Goal: Task Accomplishment & Management: Use online tool/utility

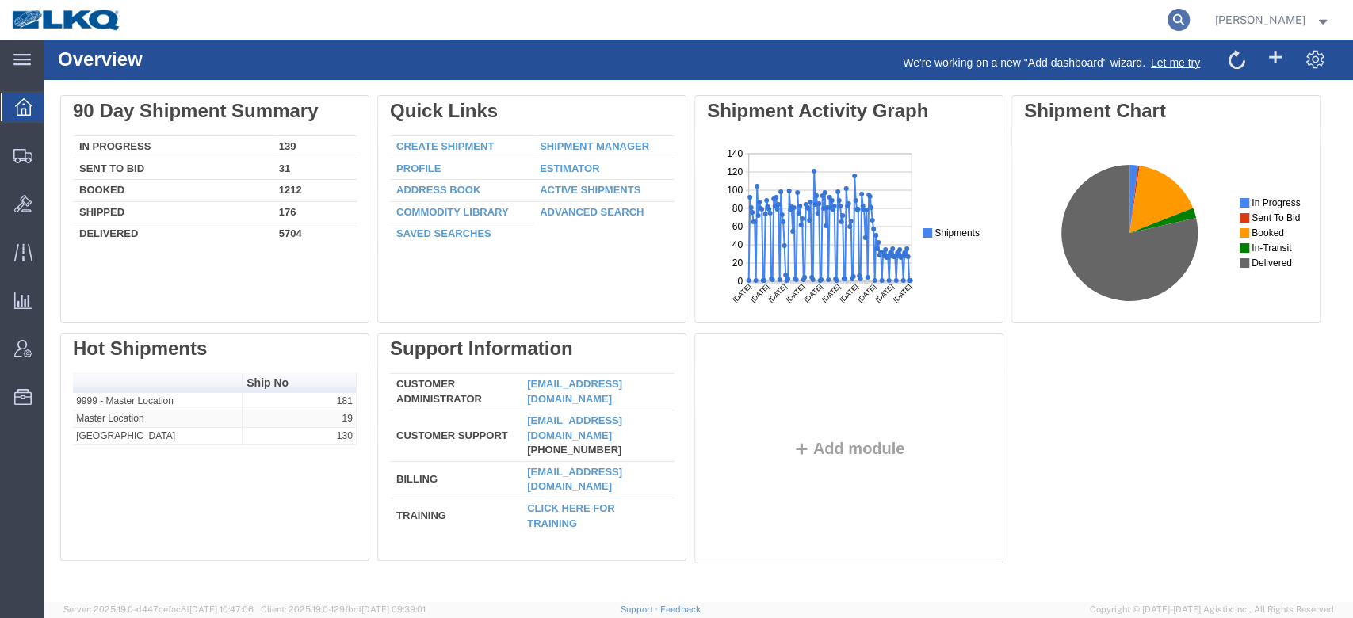
click at [1190, 14] on icon at bounding box center [1179, 20] width 22 height 22
paste input "56167197"
type input "56167197"
click at [1190, 16] on icon at bounding box center [1179, 20] width 22 height 22
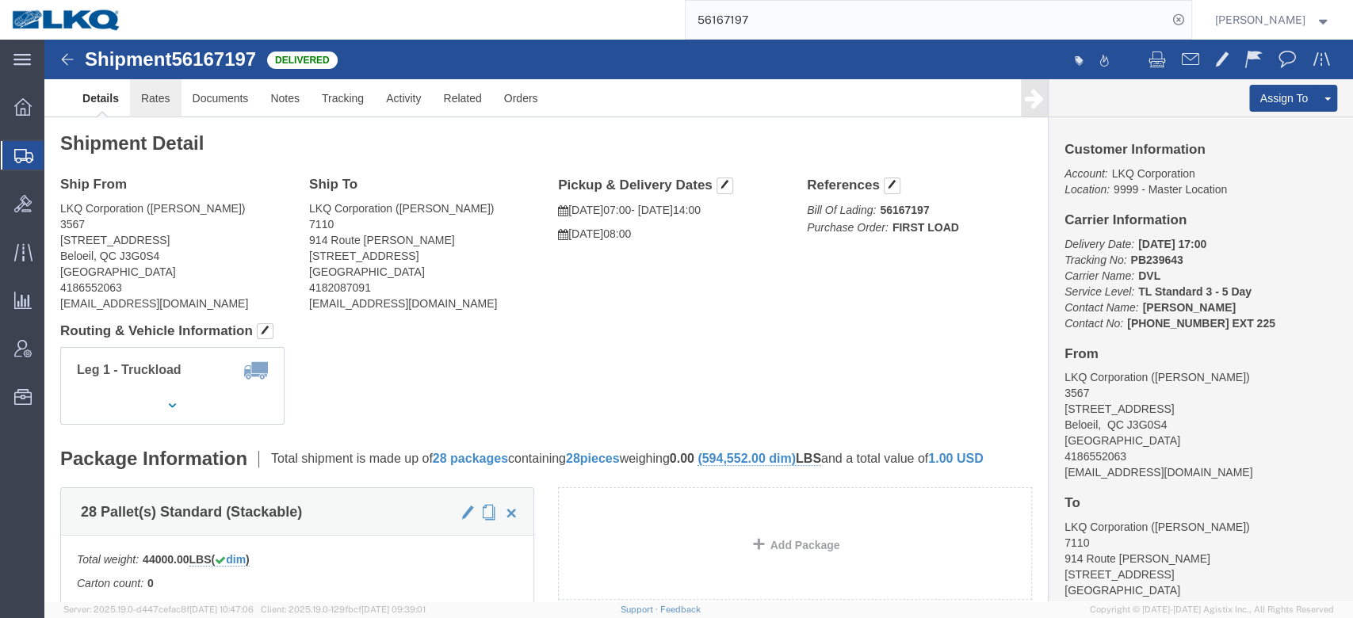
click link "Rates"
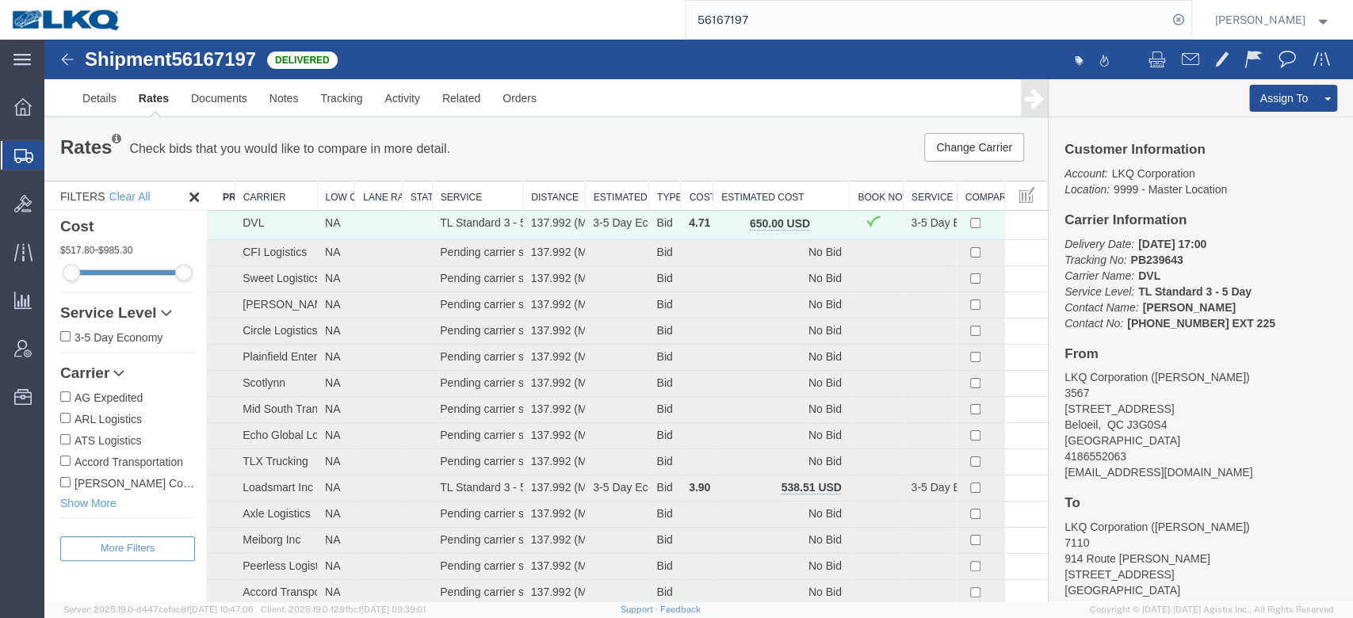
click at [816, 226] on button "button" at bounding box center [826, 225] width 21 height 21
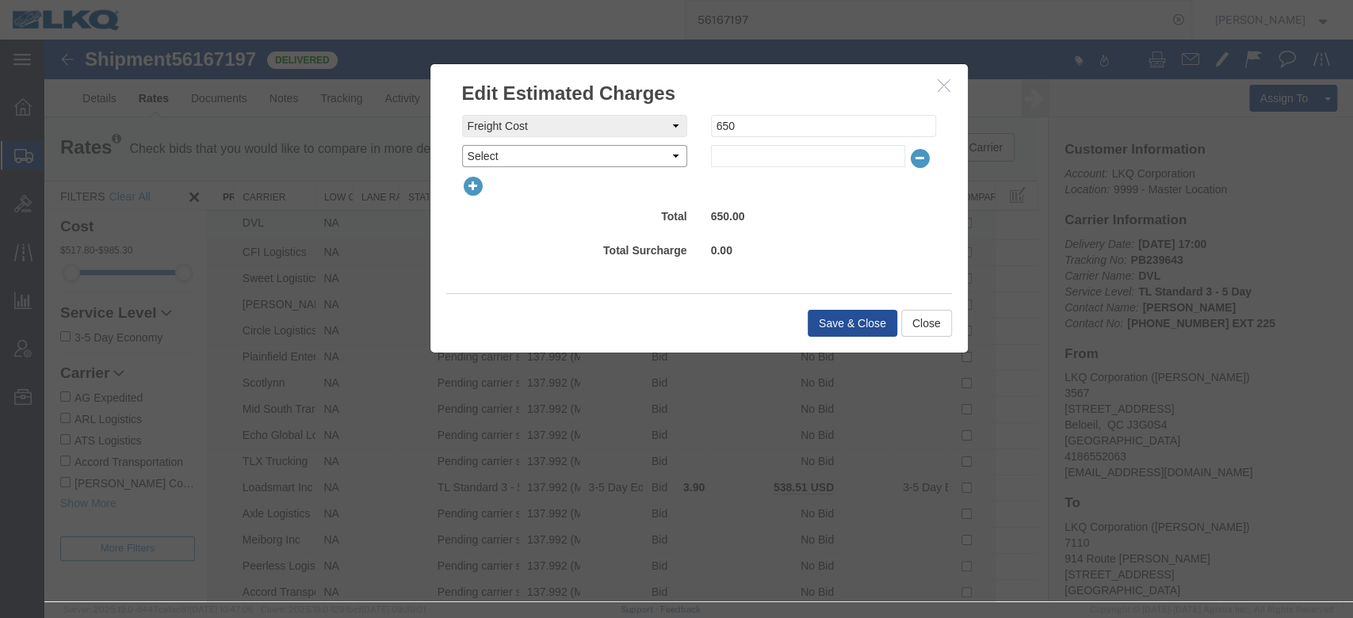
click at [519, 158] on select "Select AES Filing Accessorial Delivery Charge Additional Invoice Details Addres…" at bounding box center [574, 156] width 225 height 22
select select "OTHR"
click at [462, 145] on select "Select AES Filing Accessorial Delivery Charge Additional Invoice Details Addres…" at bounding box center [574, 156] width 225 height 22
type input "50"
click at [597, 231] on div "Total 700.00" at bounding box center [699, 218] width 498 height 26
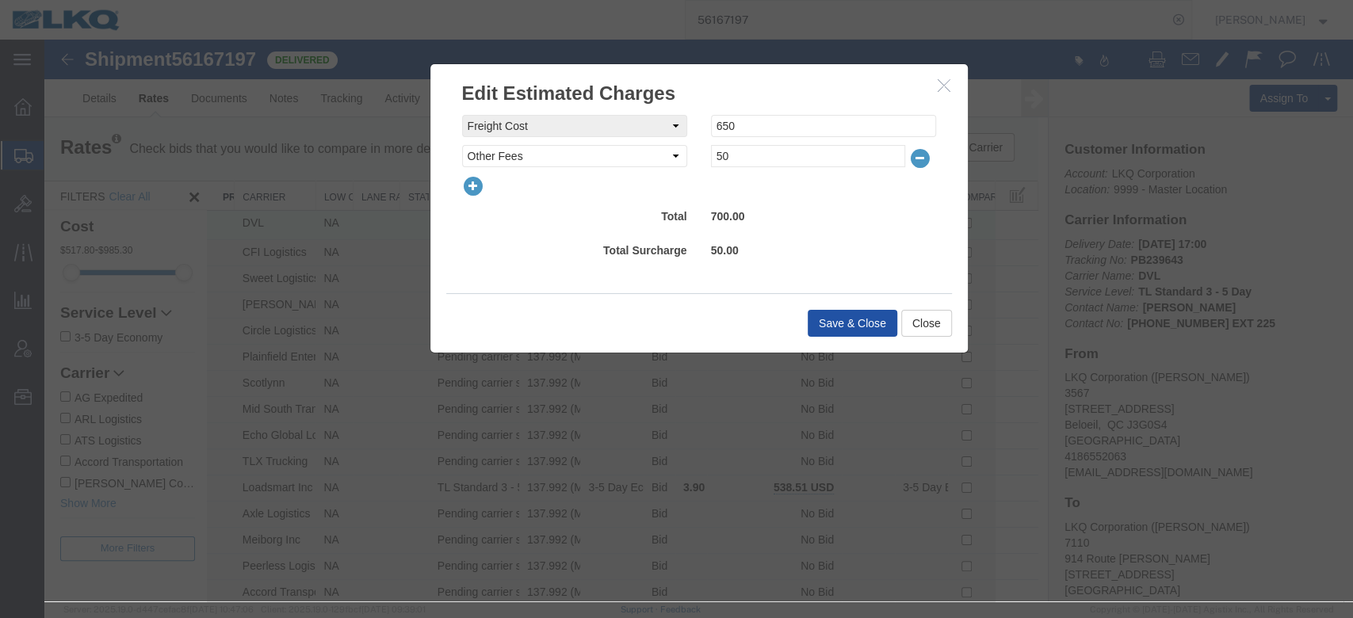
click at [829, 317] on button "Save & Close" at bounding box center [853, 323] width 90 height 27
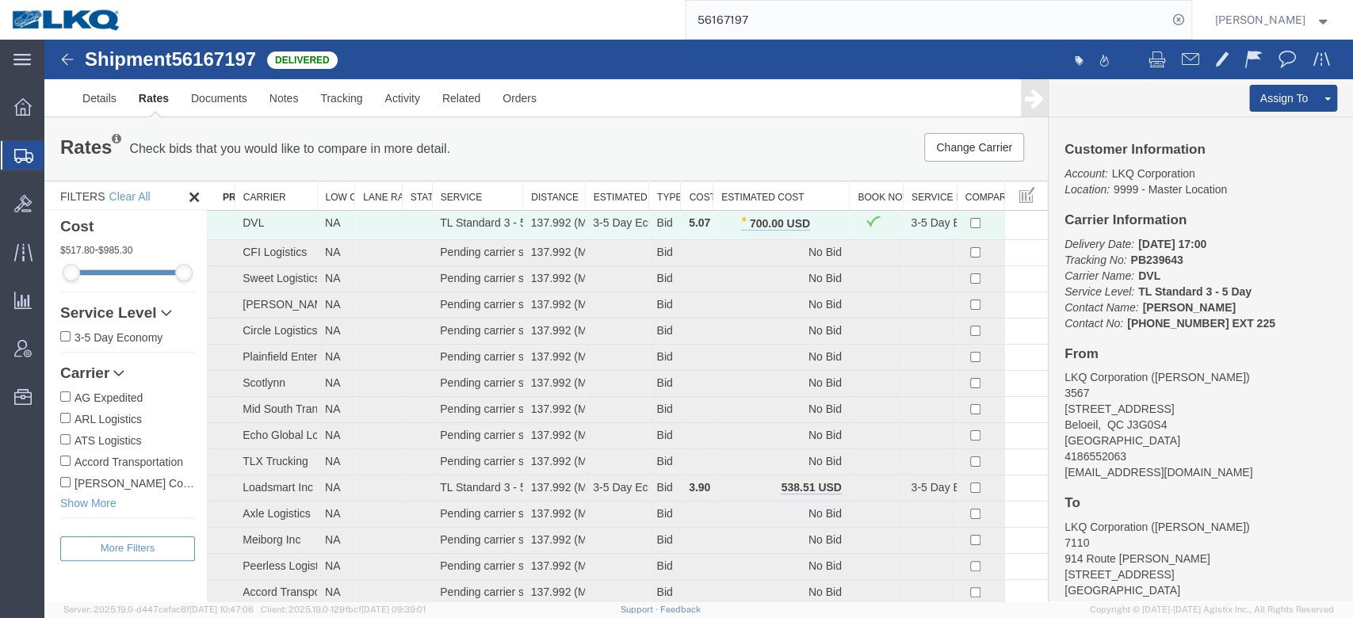
click at [746, 13] on input "56167197" at bounding box center [927, 20] width 482 height 38
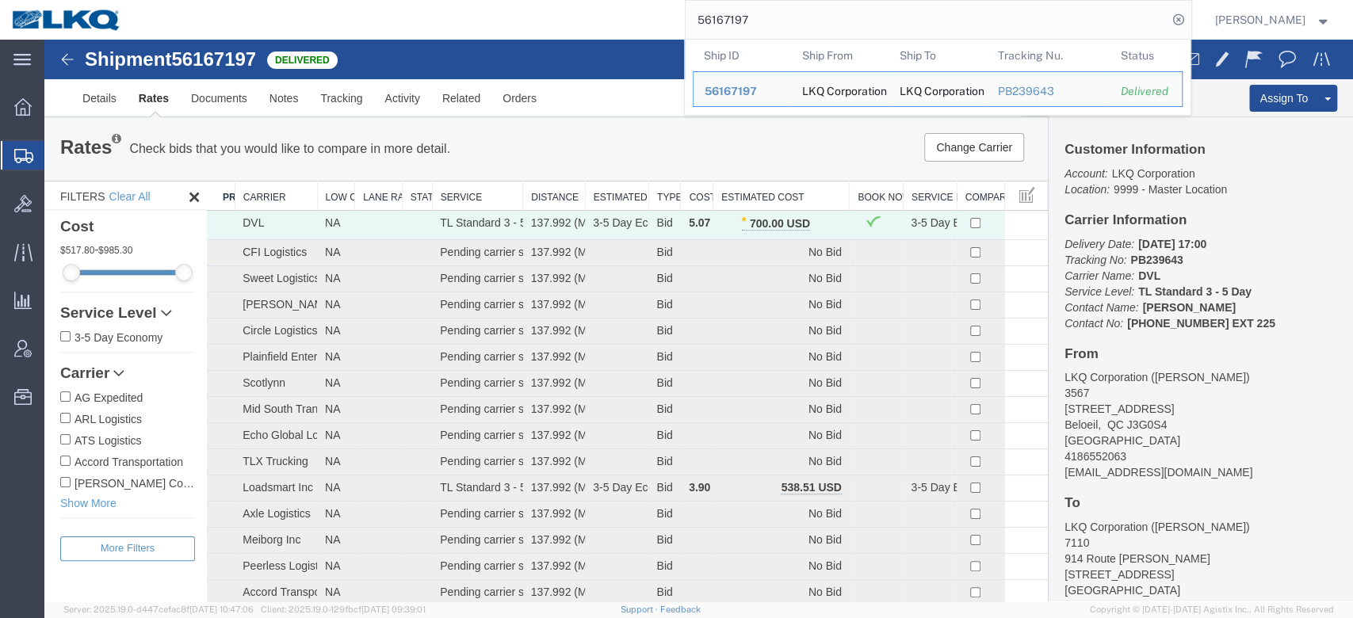
click at [747, 13] on input "56167197" at bounding box center [927, 20] width 482 height 38
paste input "870968"
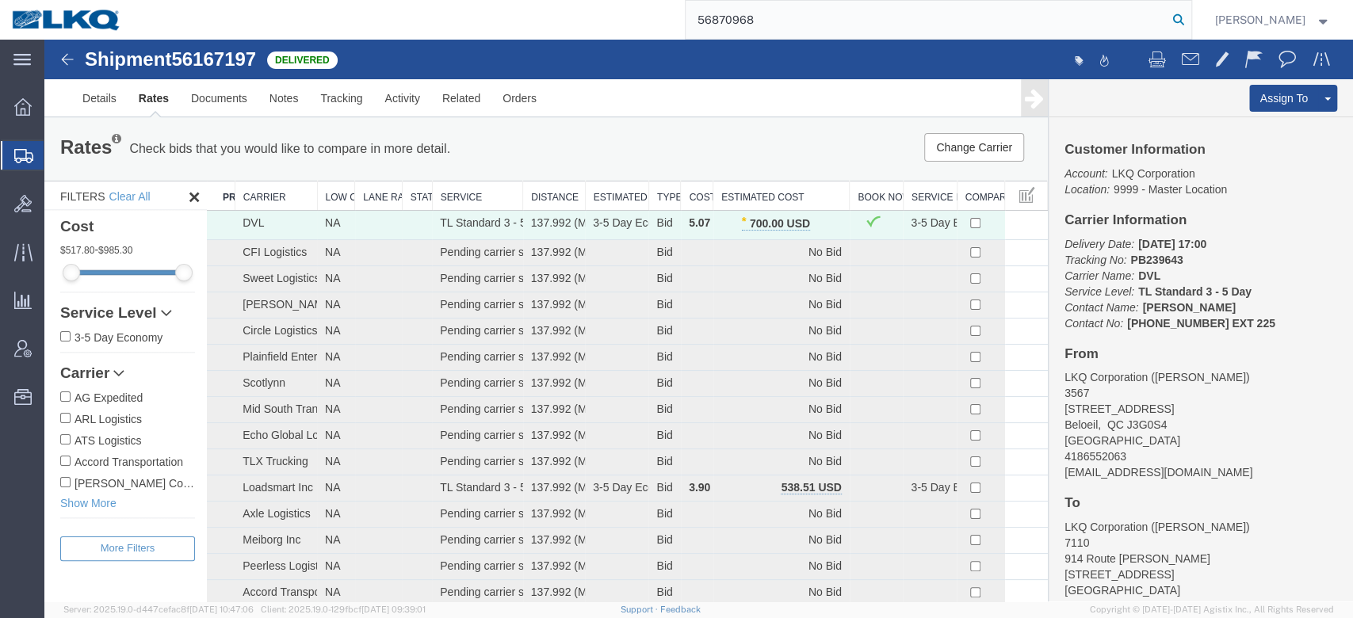
click at [1190, 19] on icon at bounding box center [1179, 20] width 22 height 22
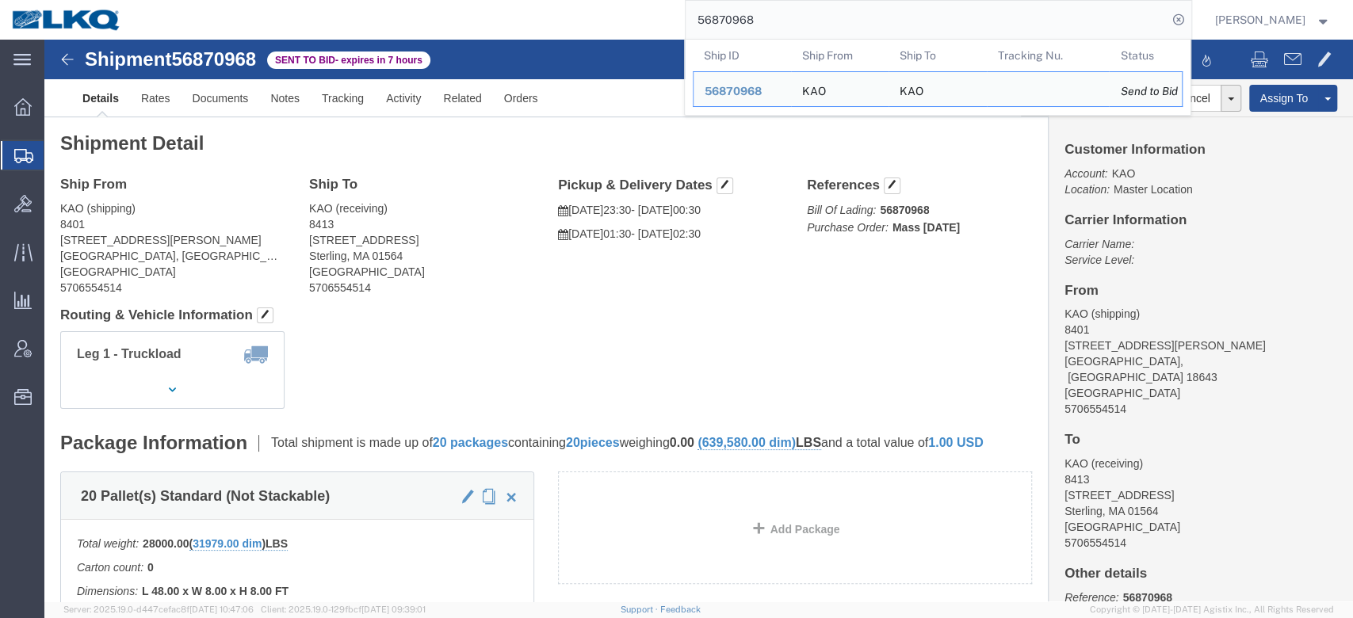
click at [773, 25] on input "56870968" at bounding box center [927, 20] width 482 height 38
click at [770, 25] on input "56870968" at bounding box center [927, 20] width 482 height 38
click at [773, 24] on input "56870968" at bounding box center [927, 20] width 482 height 38
paste input "38112"
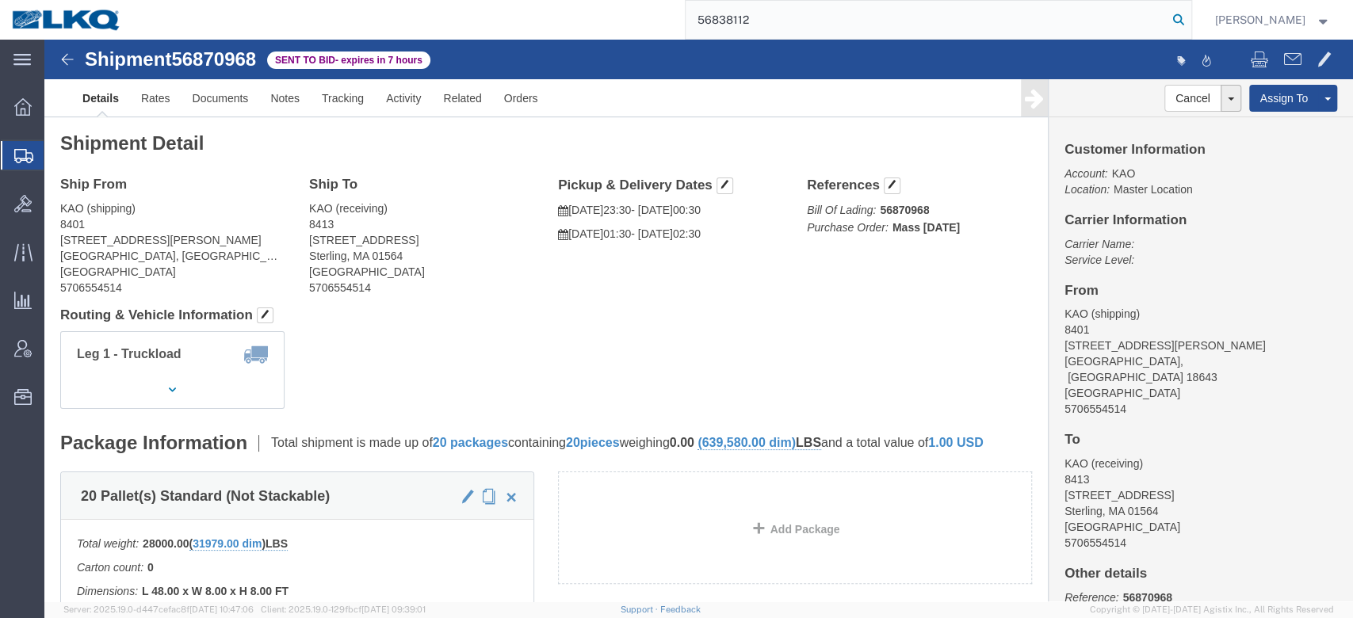
click at [1190, 17] on icon at bounding box center [1179, 20] width 22 height 22
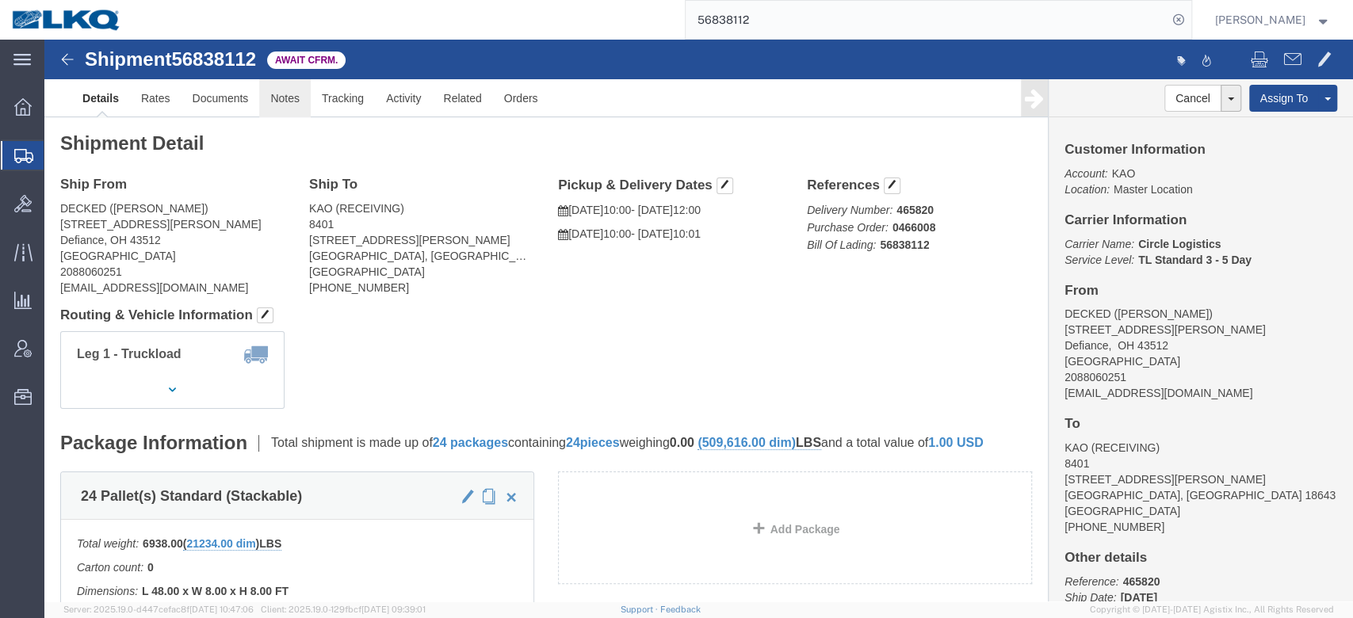
click link "Notes"
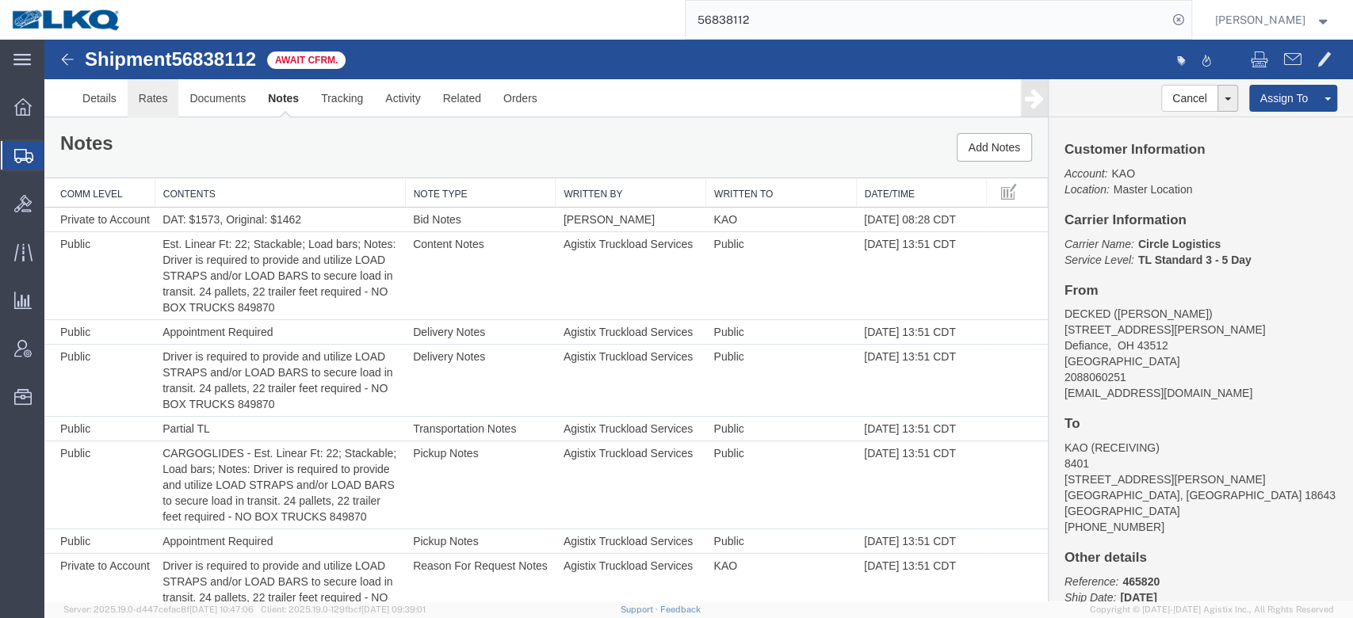
drag, startPoint x: 197, startPoint y: 156, endPoint x: 143, endPoint y: 103, distance: 75.1
click at [151, 117] on link "Rates" at bounding box center [154, 98] width 52 height 38
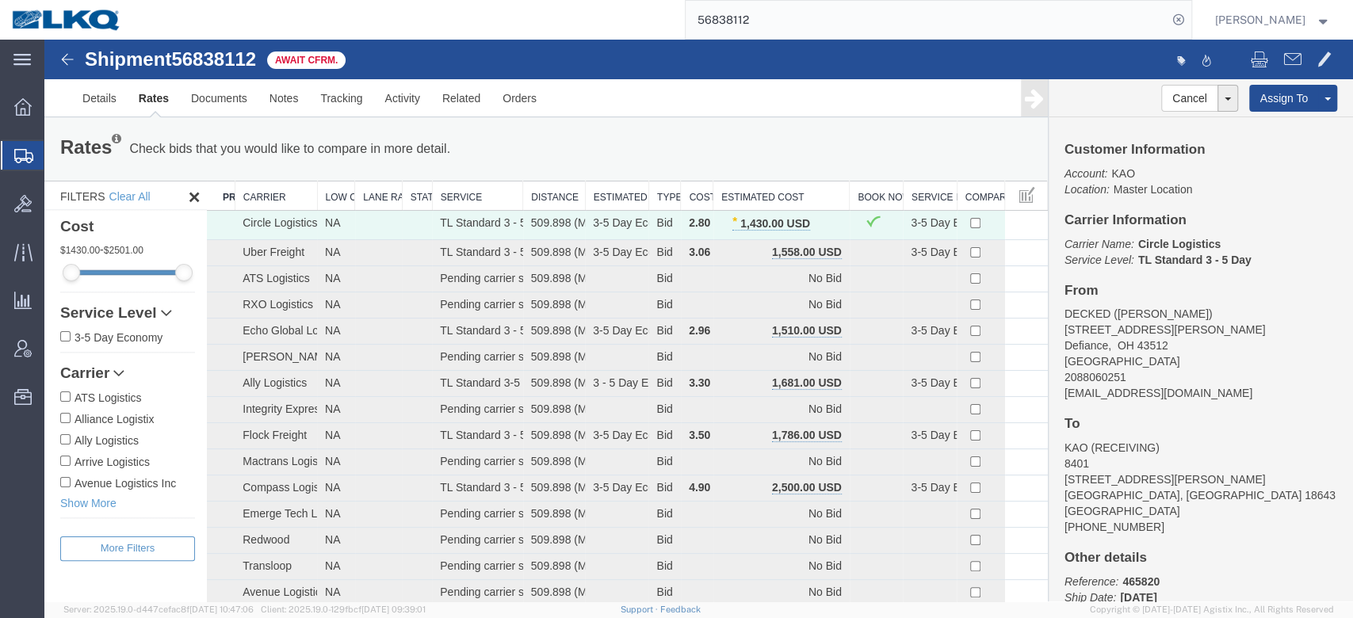
click at [745, 16] on input "56838112" at bounding box center [927, 20] width 482 height 38
click at [744, 16] on input "56838112" at bounding box center [927, 20] width 482 height 38
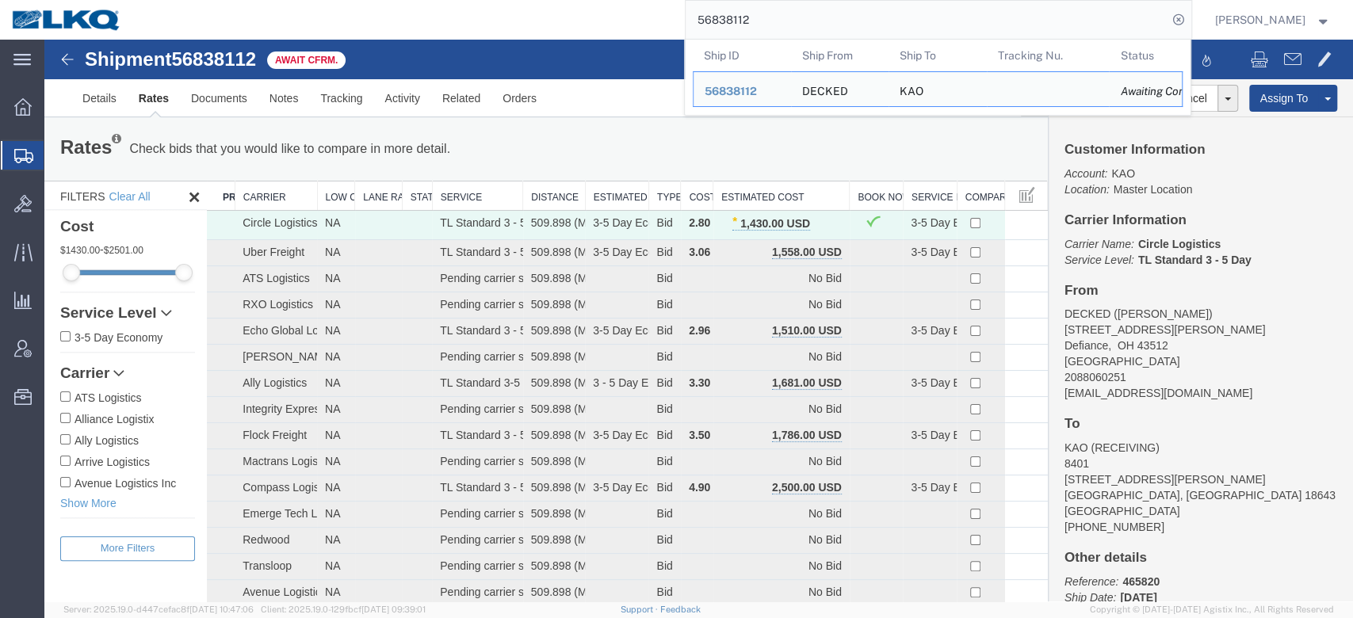
paste input "4922"
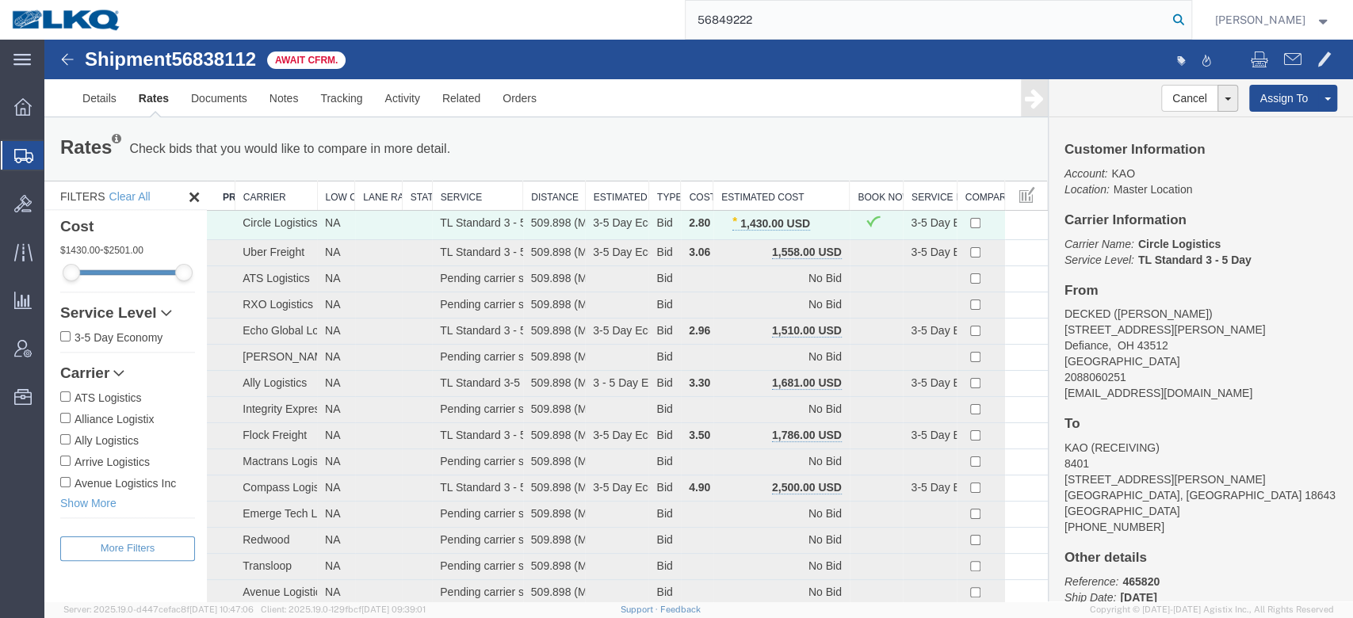
click at [1190, 20] on icon at bounding box center [1179, 20] width 22 height 22
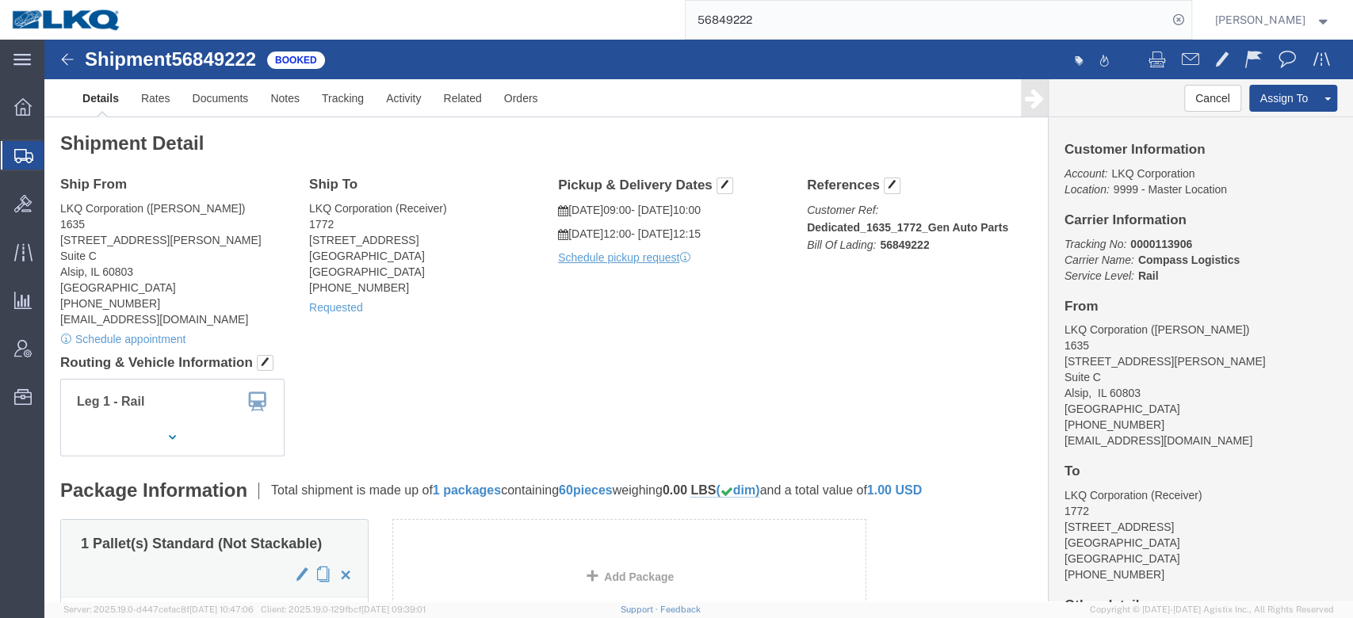
click div "Leg 1 - Rail"
click at [797, 23] on input "56849222" at bounding box center [927, 20] width 482 height 38
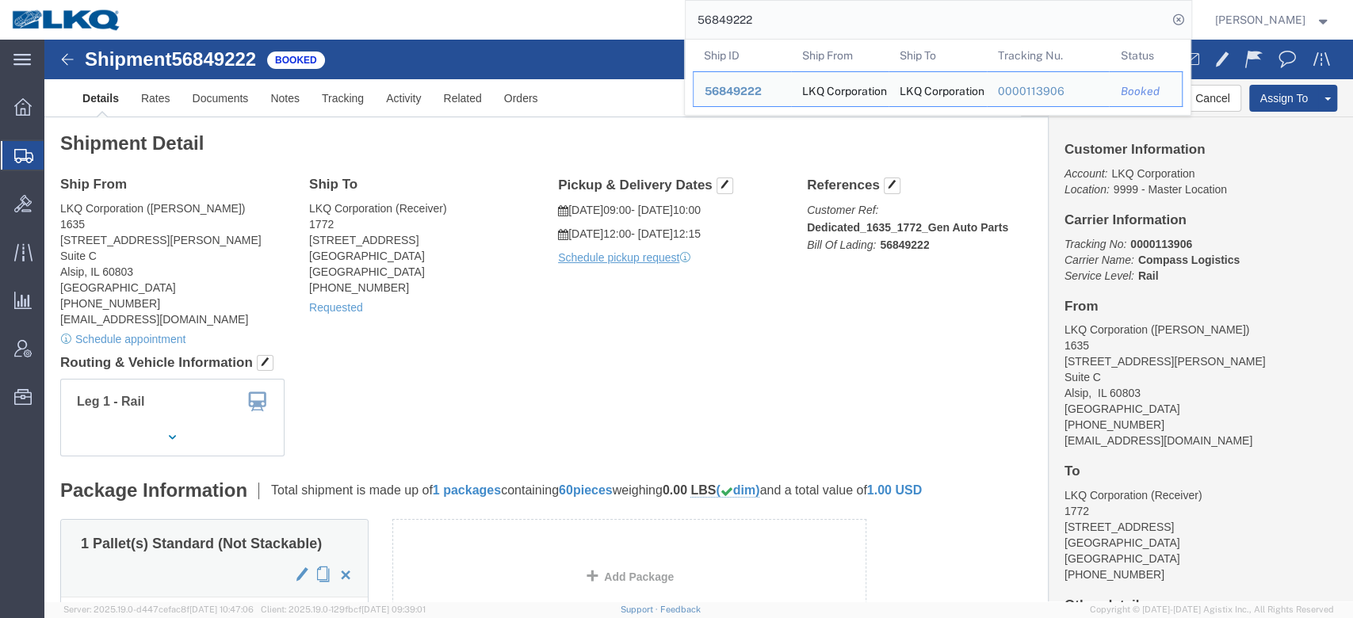
click at [797, 23] on input "56849222" at bounding box center [927, 20] width 482 height 38
paste input "06957"
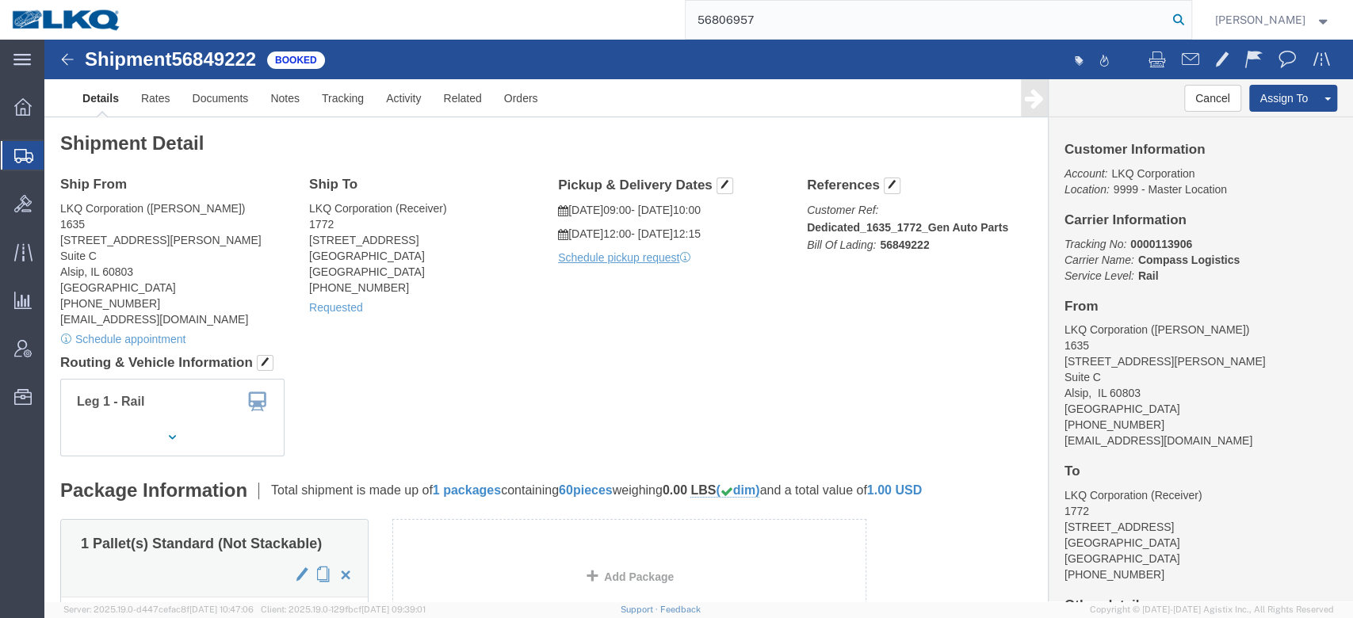
click at [1190, 20] on icon at bounding box center [1179, 20] width 22 height 22
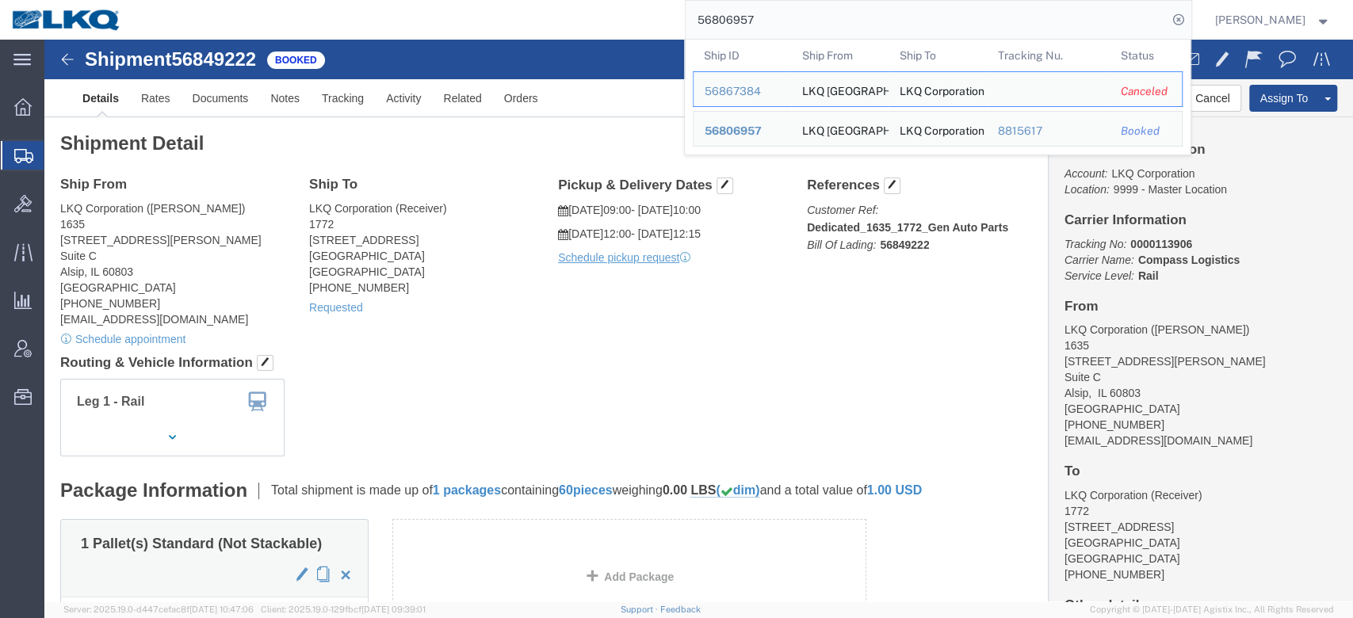
click div "Shipment Detail Ship From LKQ Corporation (John Herman) 1635 11800 S. Austin Av…"
click at [742, 32] on input "56806957" at bounding box center [927, 20] width 482 height 38
paste input "62723"
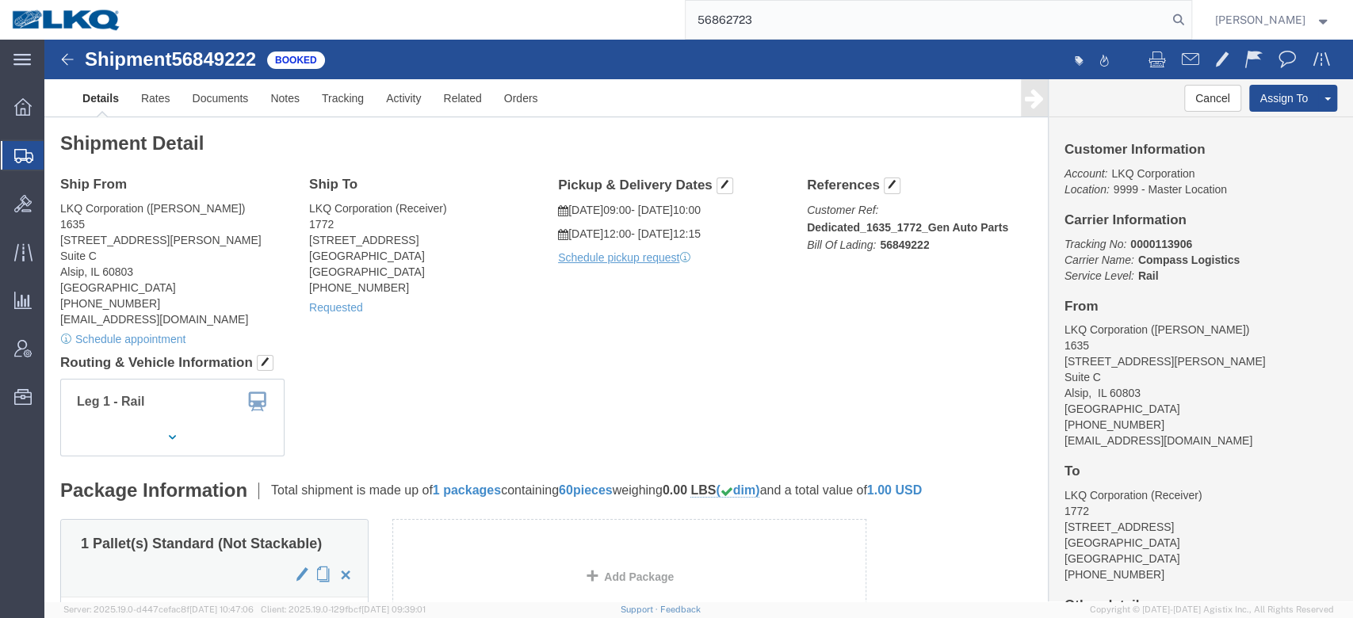
click at [1192, 11] on form "56862723" at bounding box center [938, 20] width 507 height 40
drag, startPoint x: 1198, startPoint y: 13, endPoint x: 1195, endPoint y: 35, distance: 21.5
click at [1190, 14] on icon at bounding box center [1179, 20] width 22 height 22
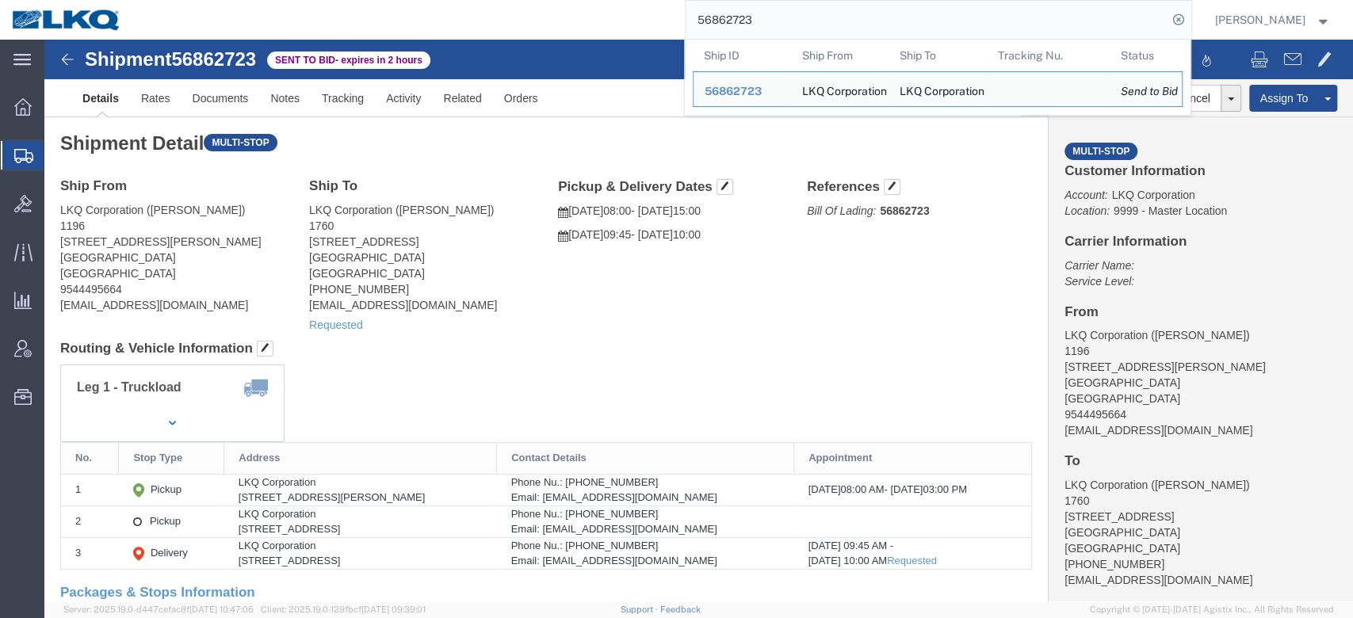
click at [791, 41] on th "Ship ID" at bounding box center [742, 56] width 98 height 32
click at [808, 35] on input "56862723" at bounding box center [927, 20] width 482 height 38
paste input "260800"
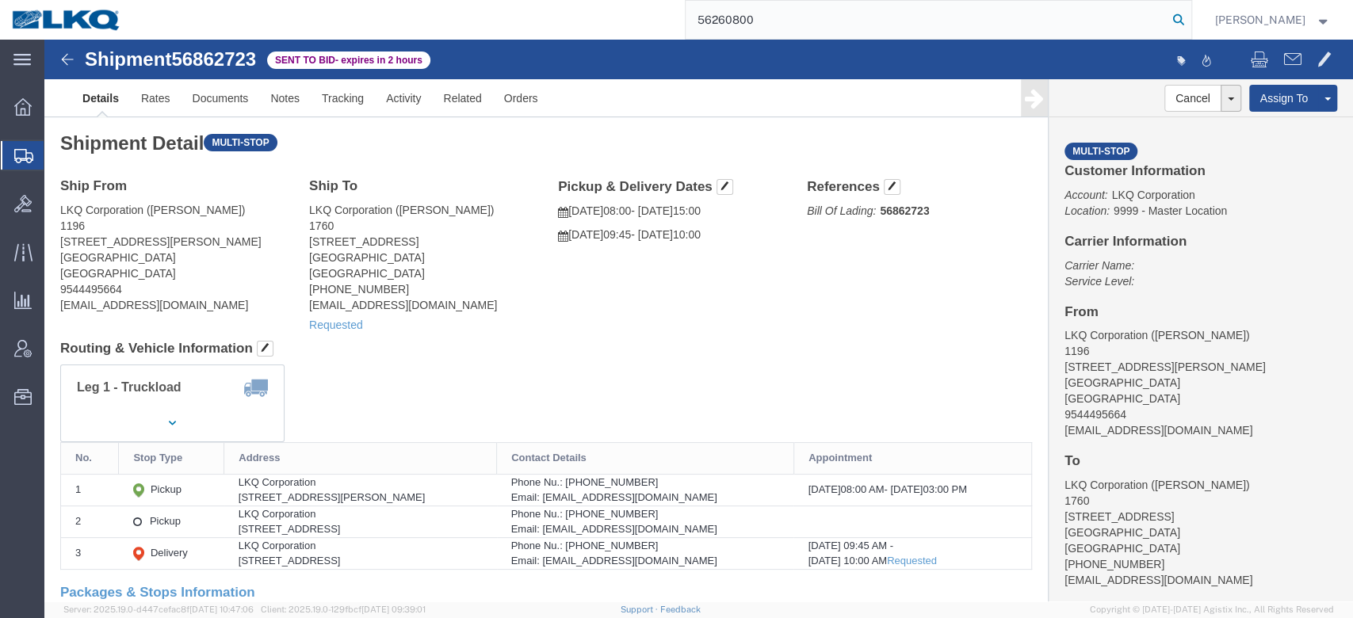
click at [1190, 19] on icon at bounding box center [1179, 20] width 22 height 22
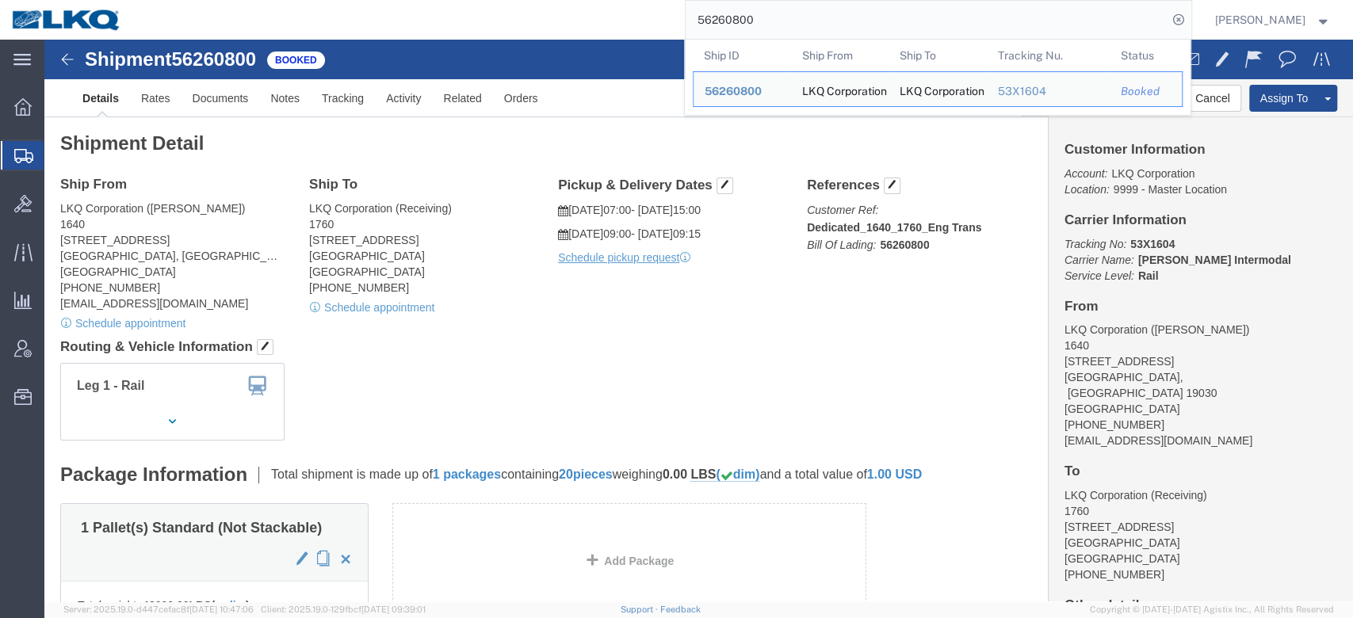
click at [767, 29] on input "56260800" at bounding box center [927, 20] width 482 height 38
paste input "851646"
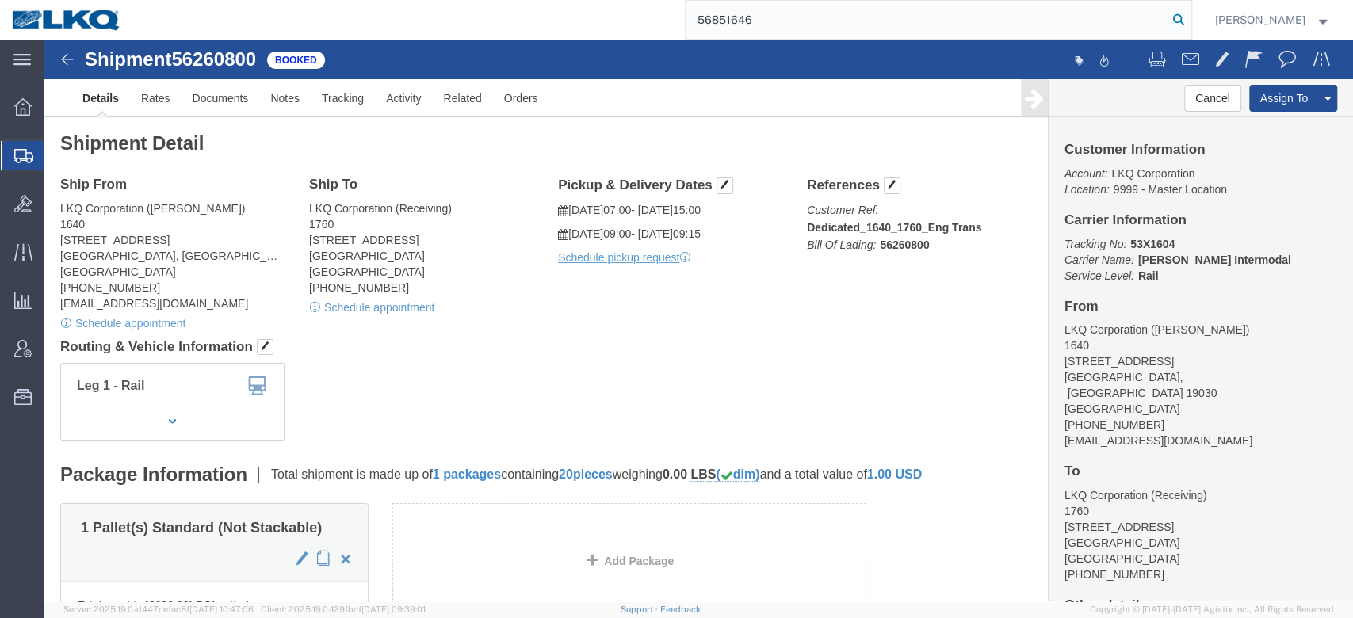
click at [1190, 27] on icon at bounding box center [1179, 20] width 22 height 22
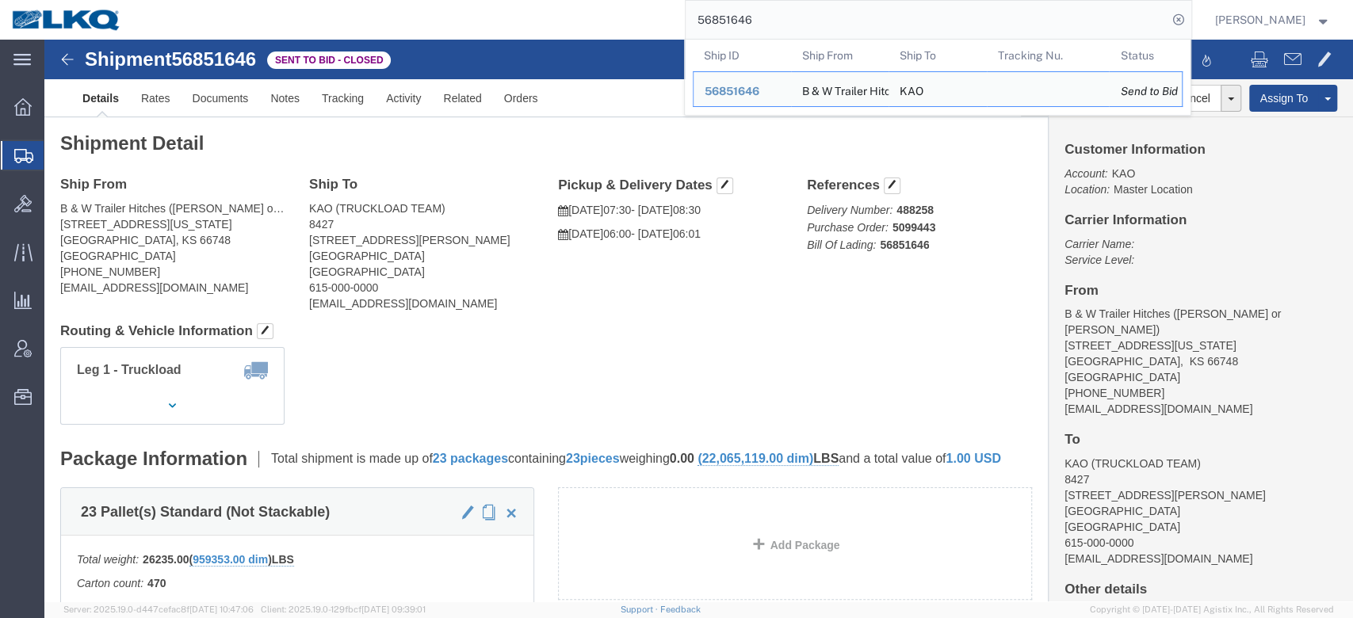
click at [799, 22] on input "56851646" at bounding box center [927, 20] width 482 height 38
paste input "508427"
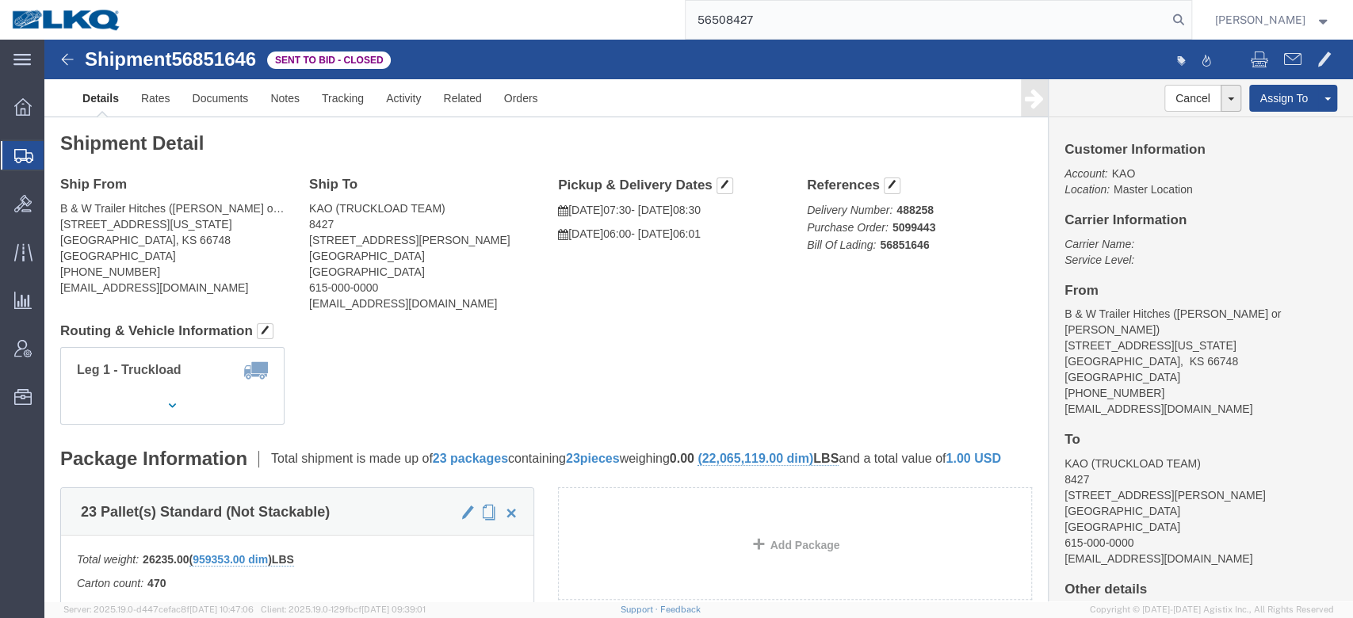
type input "56508427"
click at [1190, 22] on icon at bounding box center [1179, 20] width 22 height 22
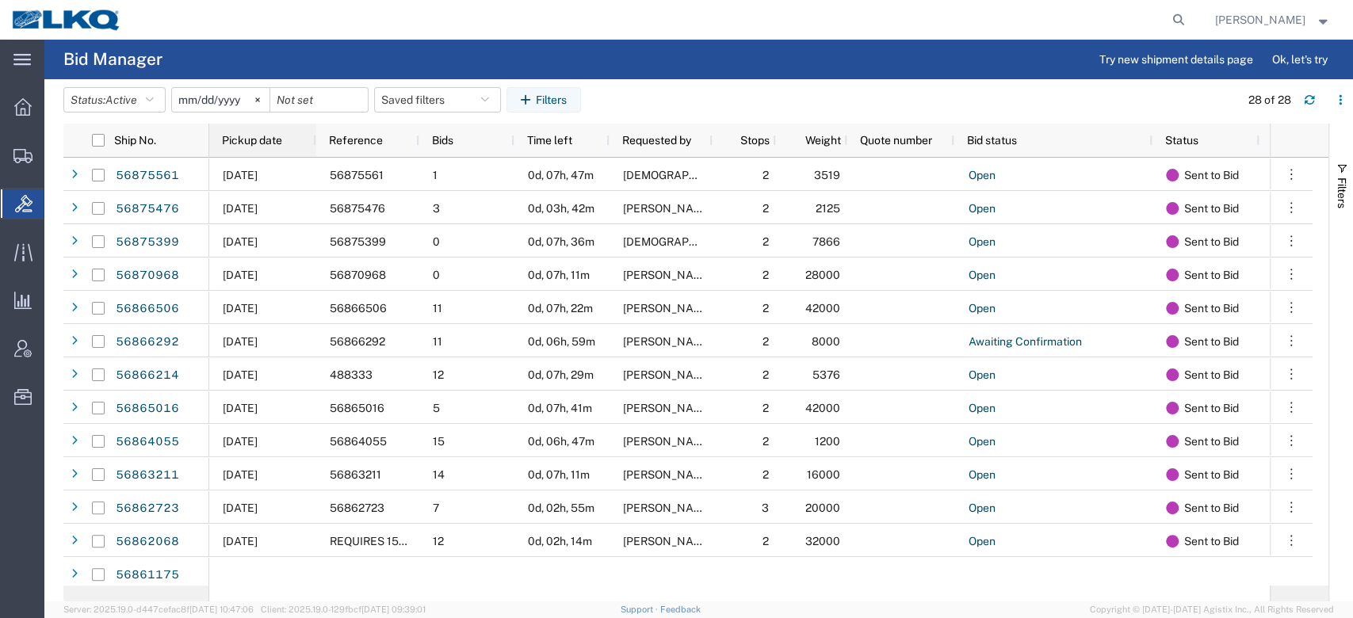
click at [268, 140] on span "Pickup date" at bounding box center [252, 140] width 60 height 13
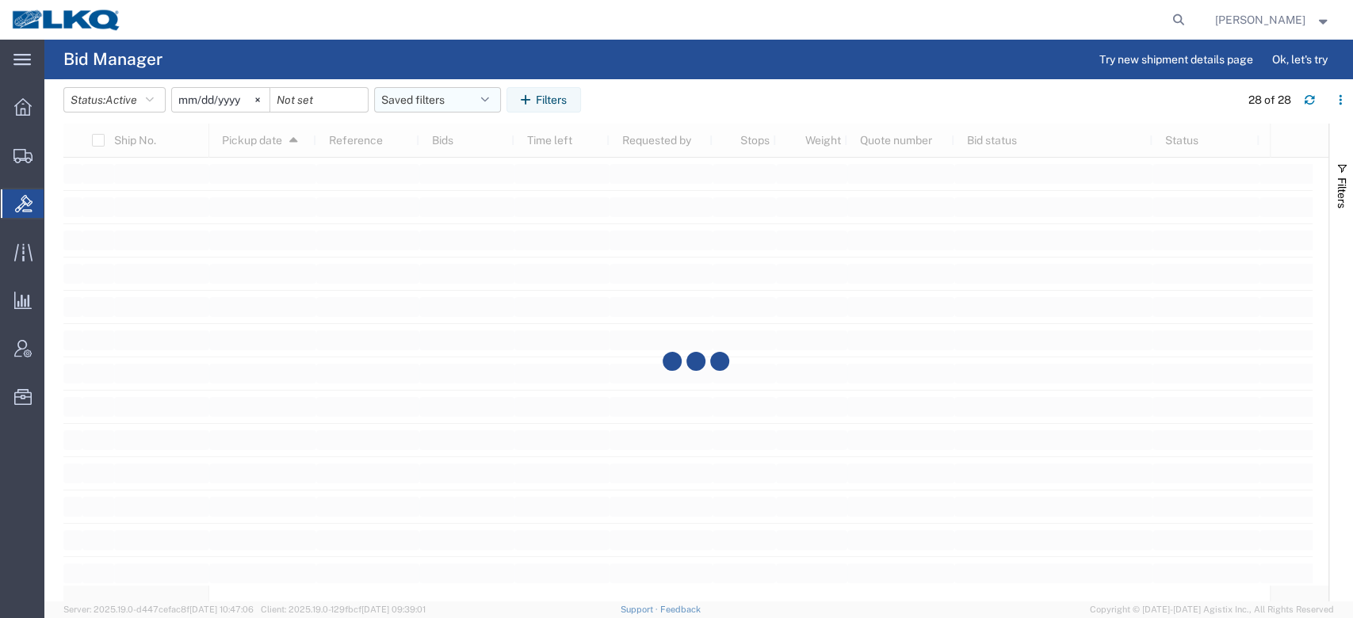
click at [463, 102] on button "Saved filters" at bounding box center [437, 99] width 127 height 25
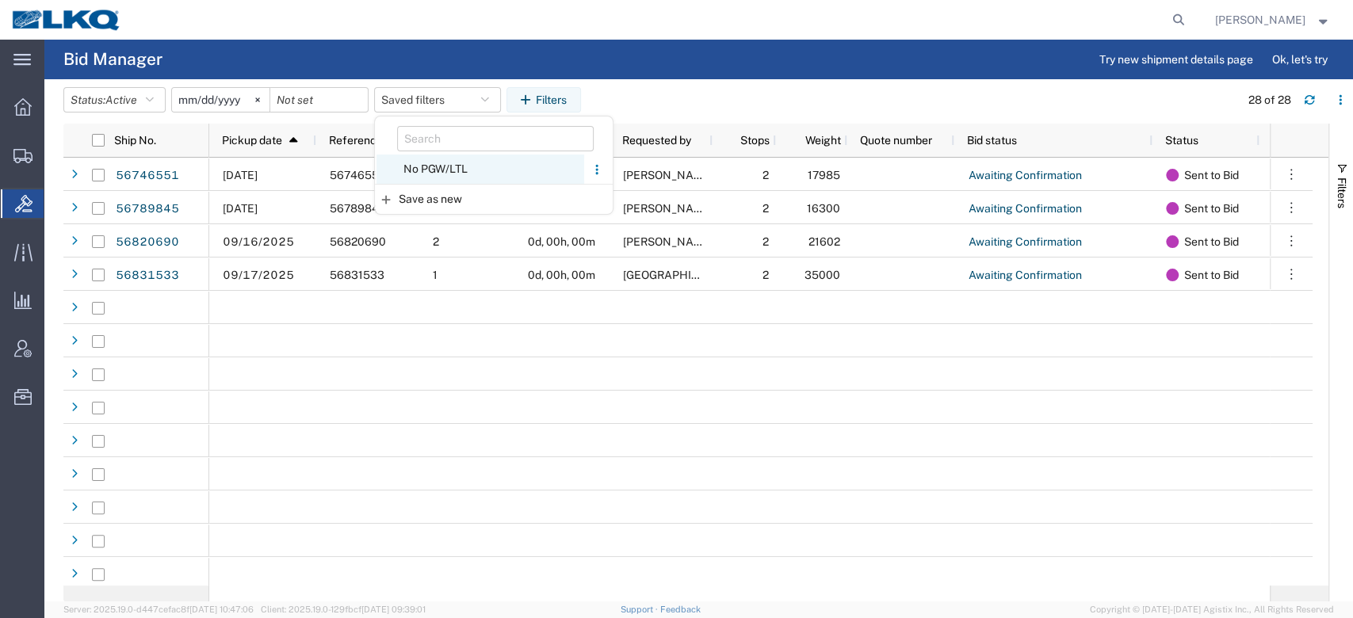
click at [476, 175] on span "No PGW/LTL" at bounding box center [480, 169] width 208 height 29
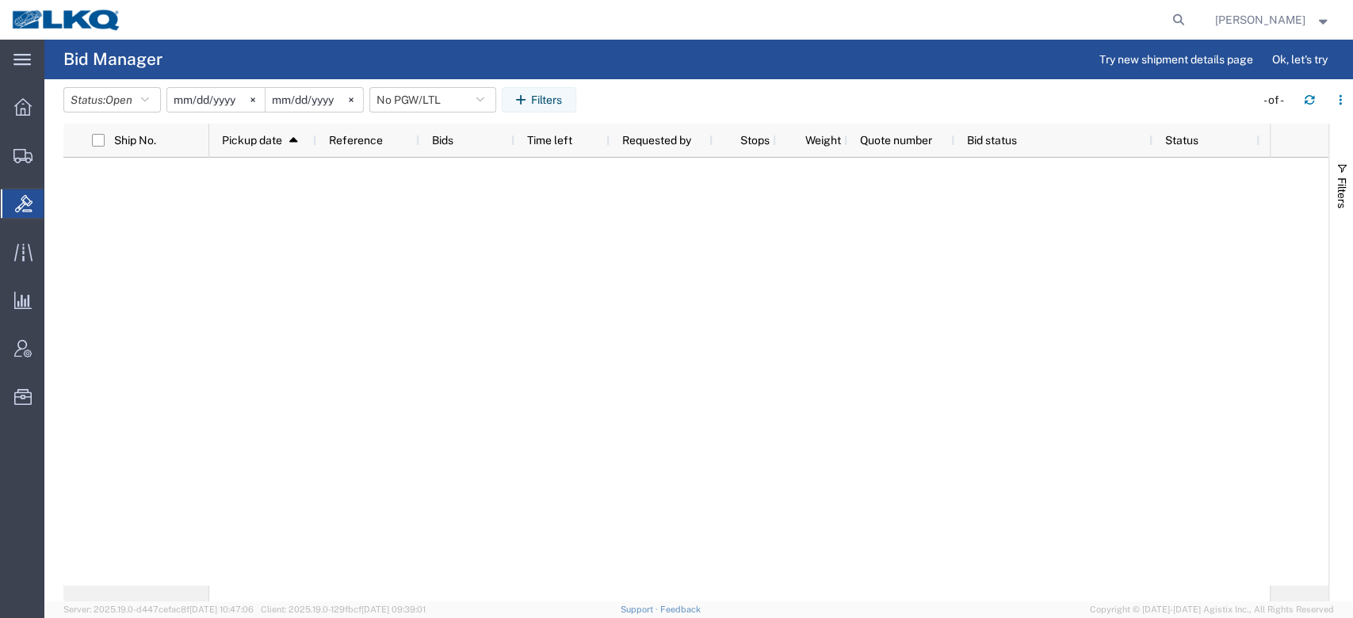
type input "[DATE]"
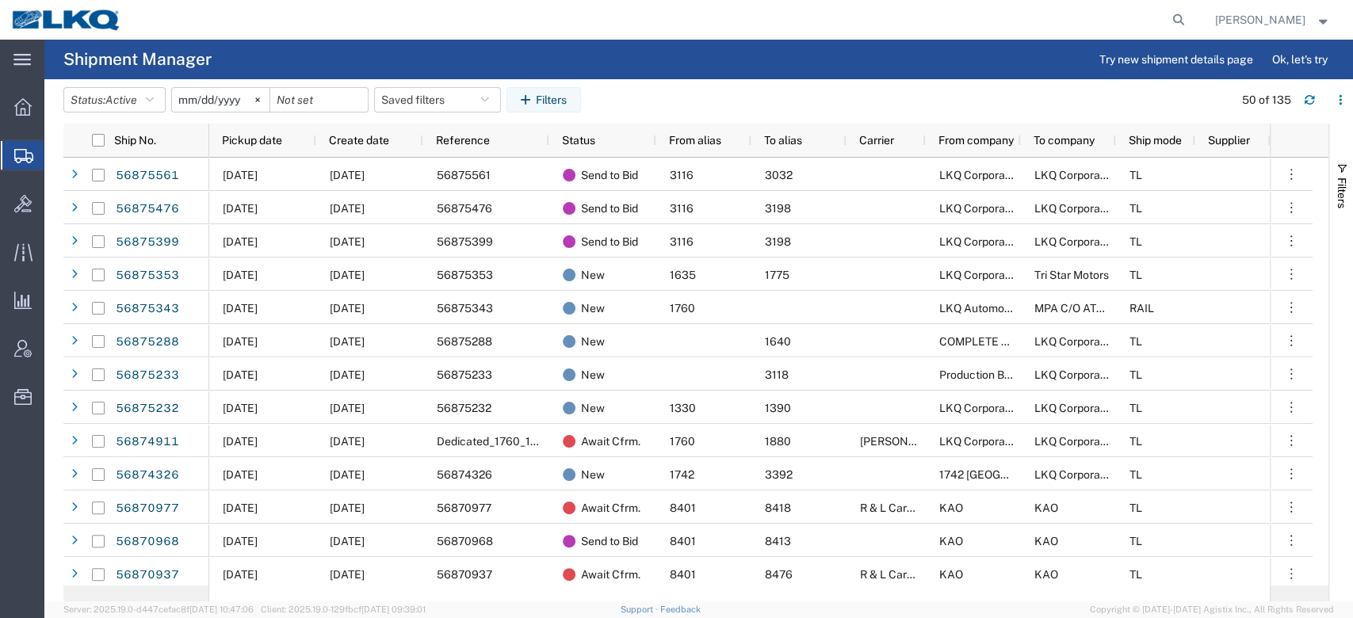
click at [262, 142] on span "Pickup date" at bounding box center [252, 140] width 60 height 13
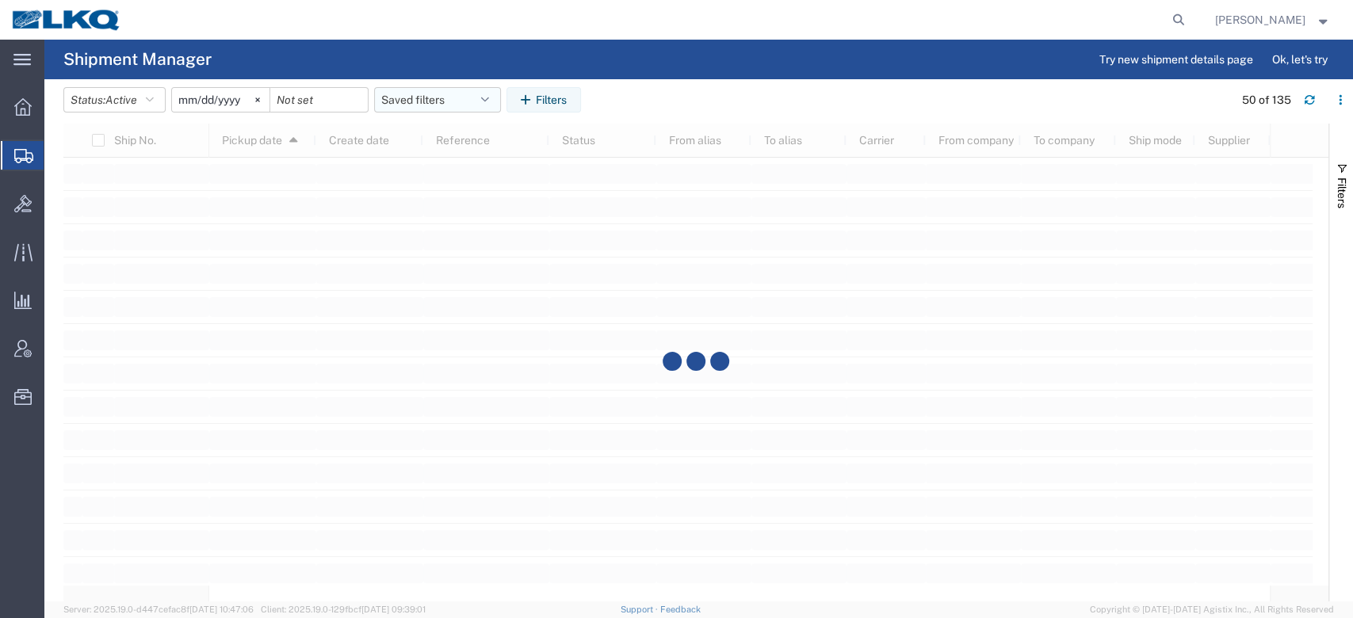
click at [447, 98] on button "Saved filters" at bounding box center [437, 99] width 127 height 25
click at [425, 190] on span "No PGW/LTL" at bounding box center [480, 198] width 208 height 29
type input "[DATE]"
